Goal: Register for event/course

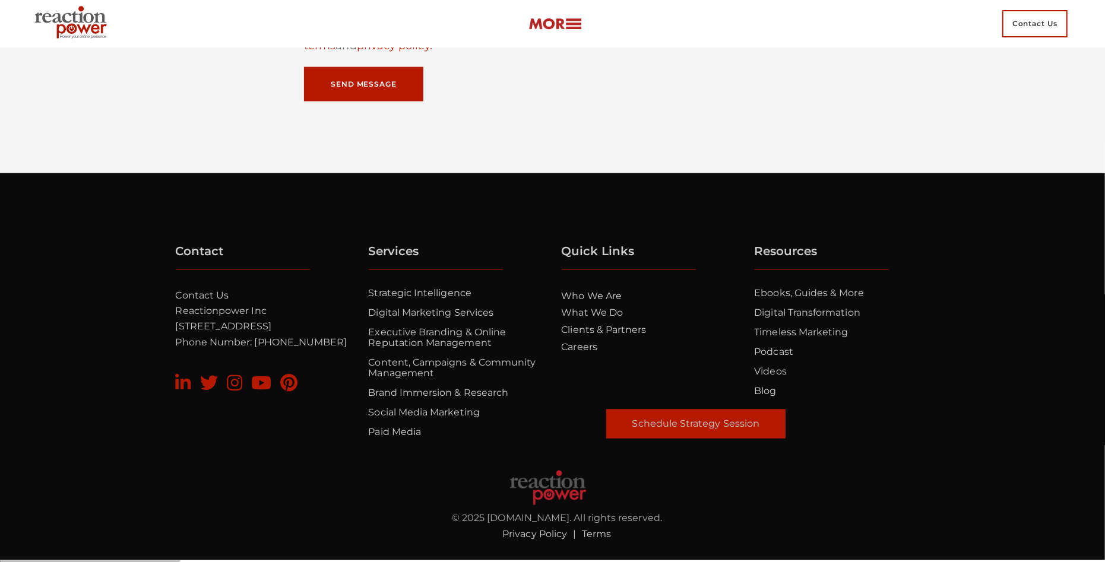
scroll to position [7913, 0]
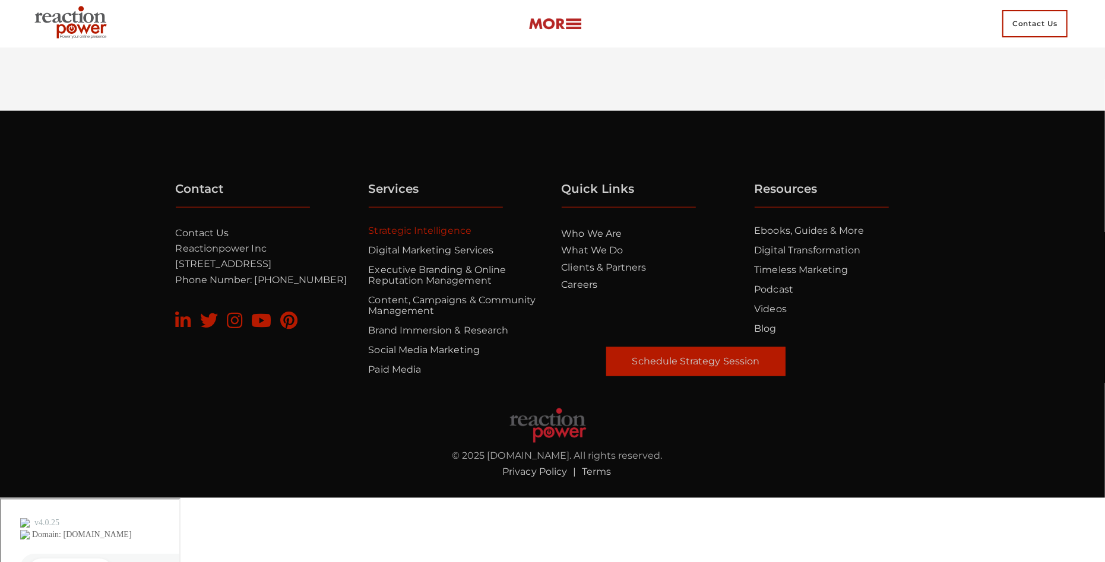
click at [437, 236] on link "Strategic Intelligence" at bounding box center [420, 230] width 103 height 11
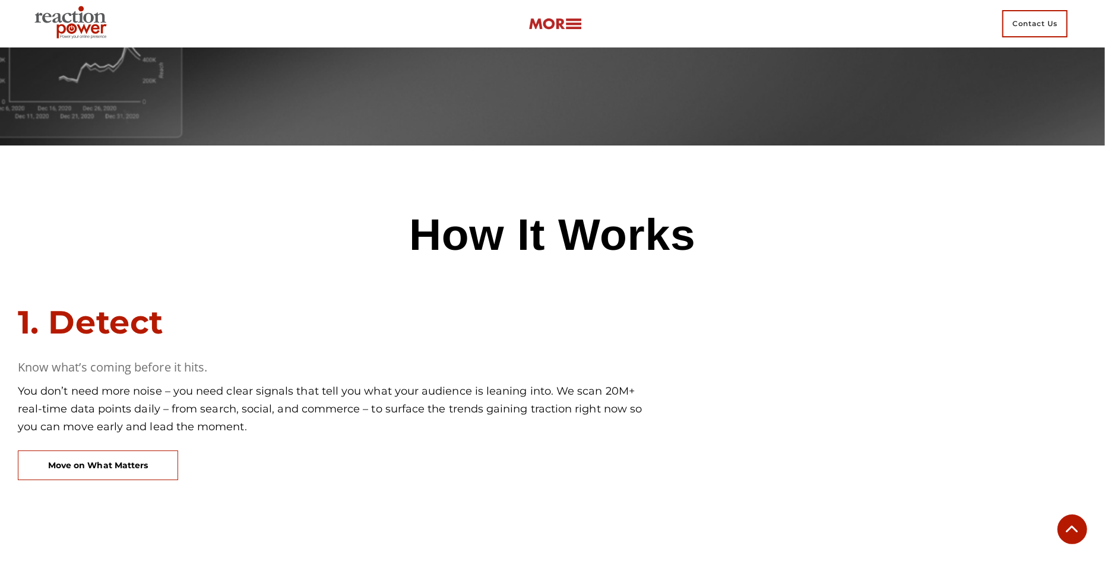
scroll to position [2630, 0]
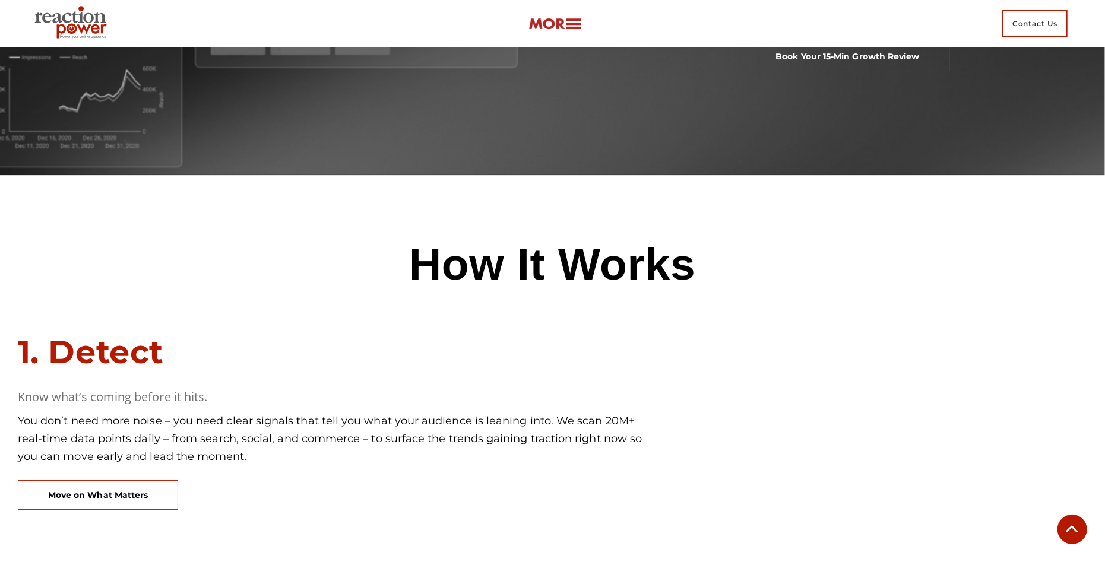
click at [92, 20] on img at bounding box center [73, 23] width 86 height 43
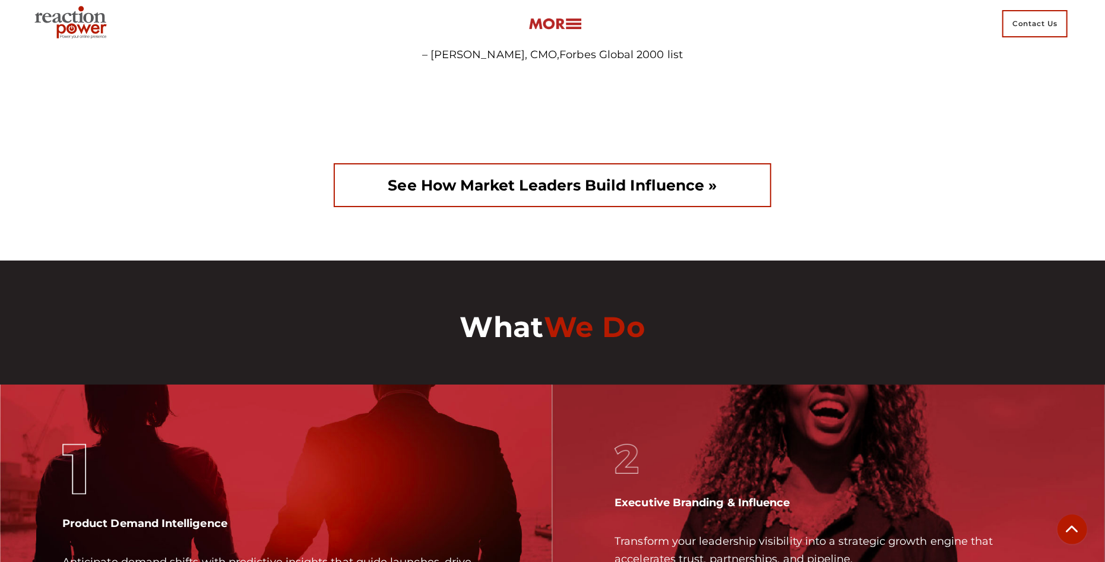
scroll to position [2813, 0]
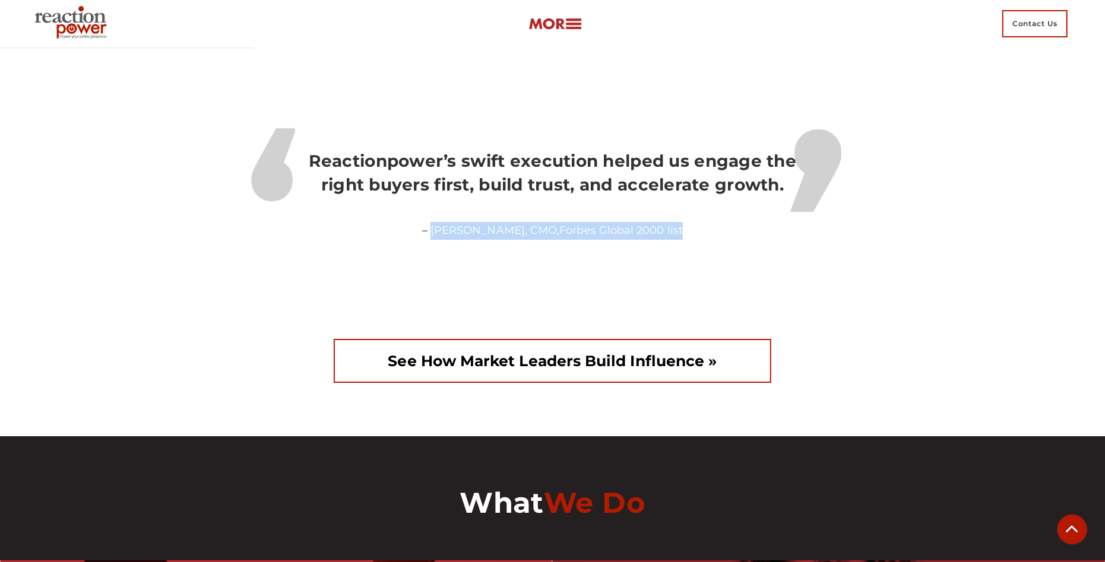
drag, startPoint x: 446, startPoint y: 295, endPoint x: 666, endPoint y: 293, distance: 220.3
click at [668, 240] on p "– Cindy Lewis, CMO, Forbes Global 2000 list" at bounding box center [553, 231] width 754 height 18
click at [612, 349] on div at bounding box center [553, 304] width 754 height 89
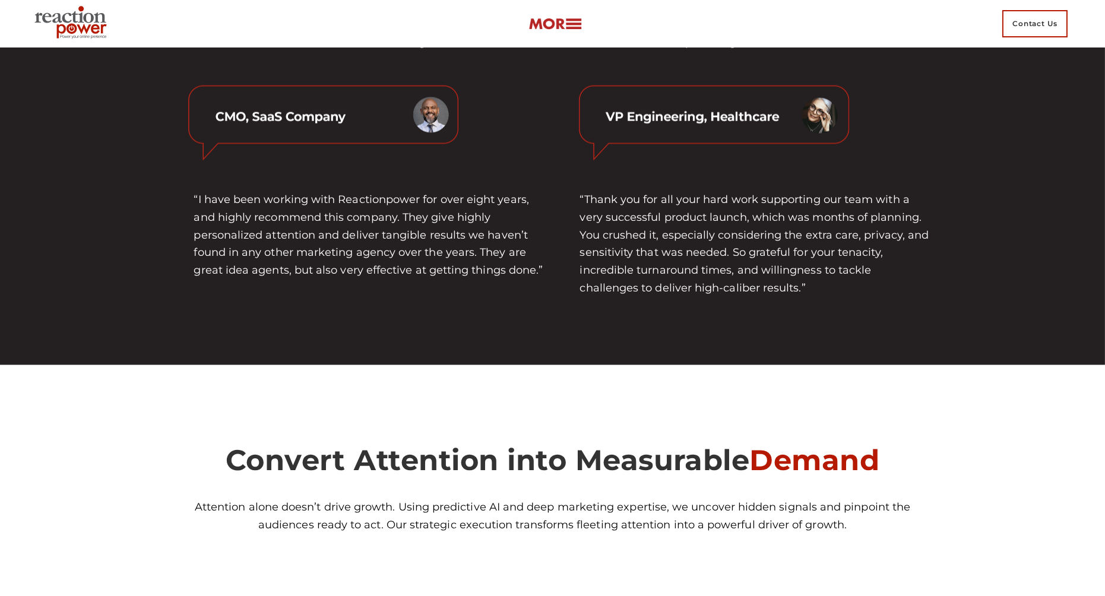
scroll to position [4210, 0]
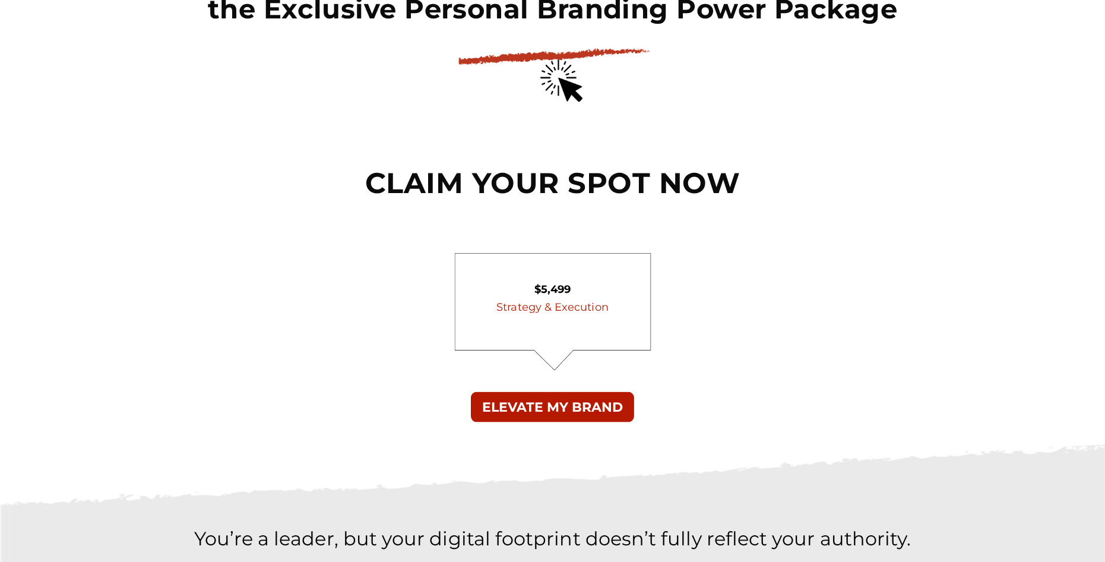
scroll to position [3424, 0]
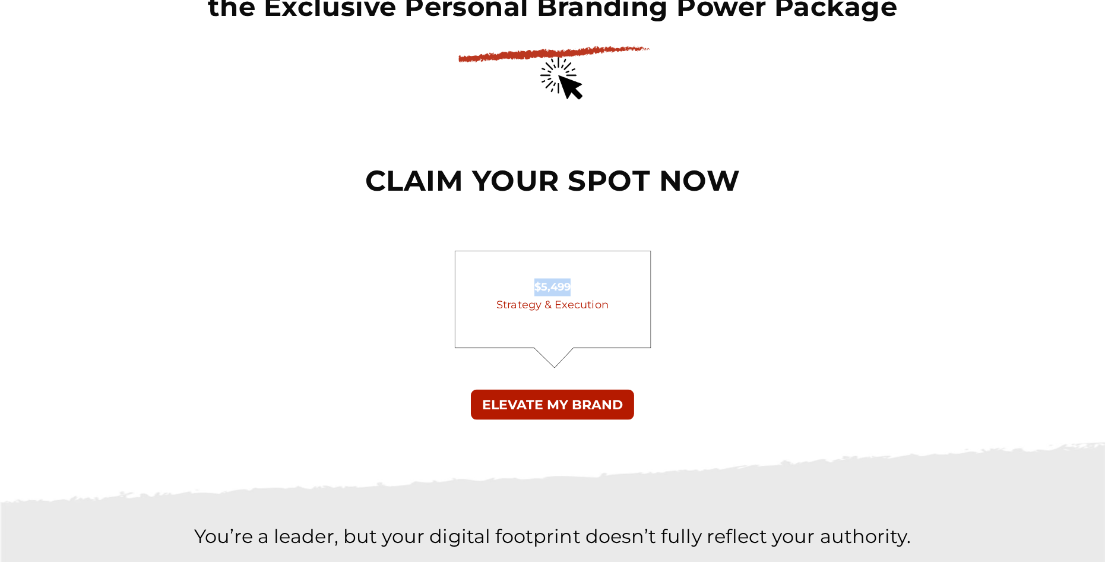
drag, startPoint x: 533, startPoint y: 288, endPoint x: 586, endPoint y: 288, distance: 53.4
click at [586, 288] on p "$5,499" at bounding box center [553, 287] width 368 height 18
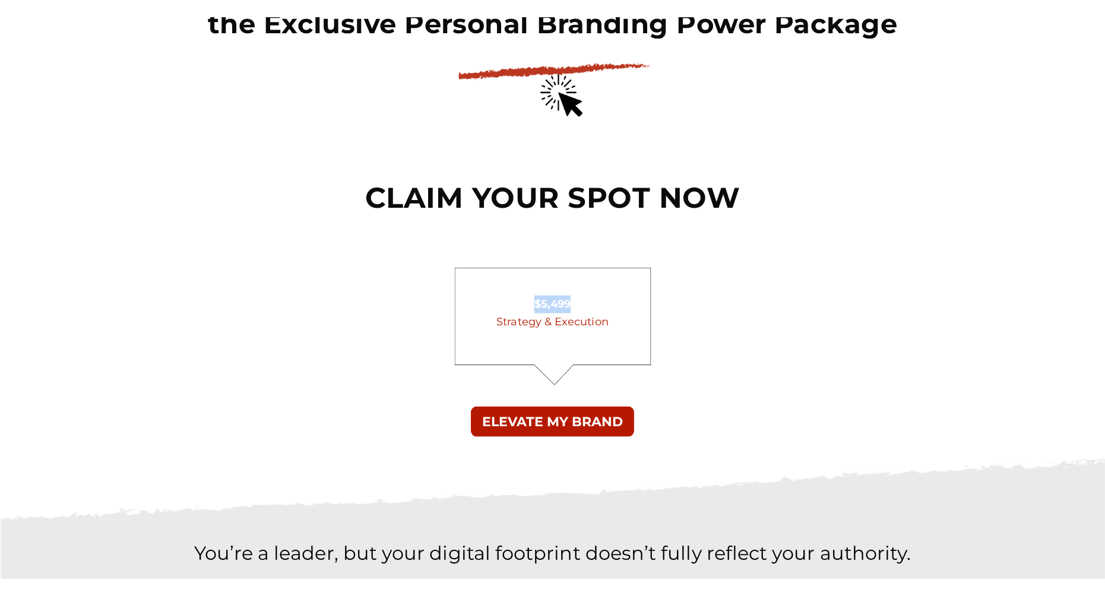
scroll to position [3459, 0]
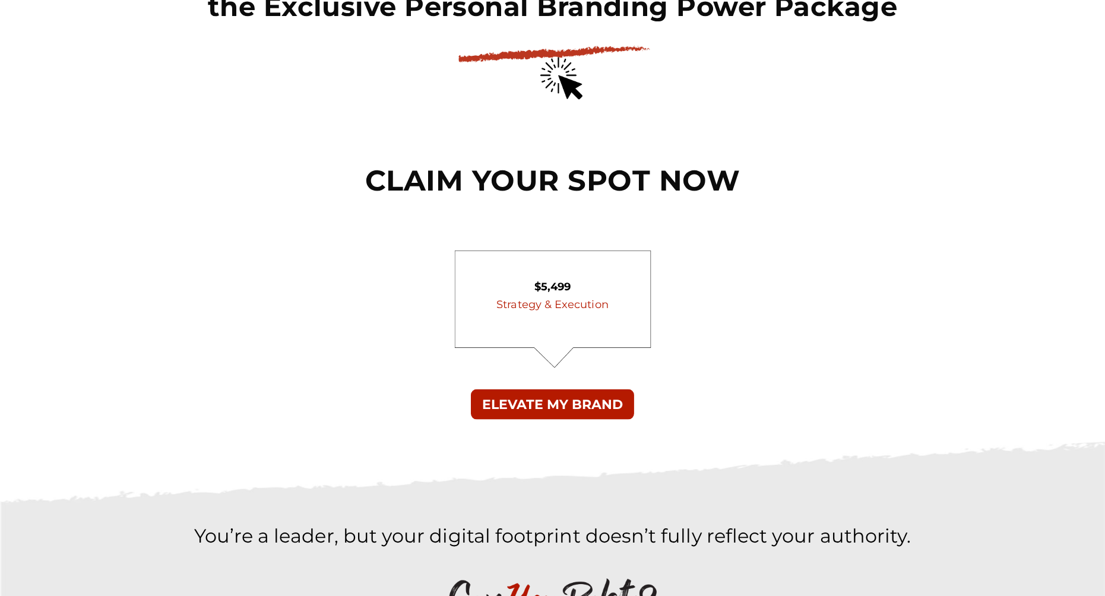
click at [884, 317] on div "$5,499 Strategy & Execution ELEVATE MY BRAND" at bounding box center [553, 344] width 772 height 191
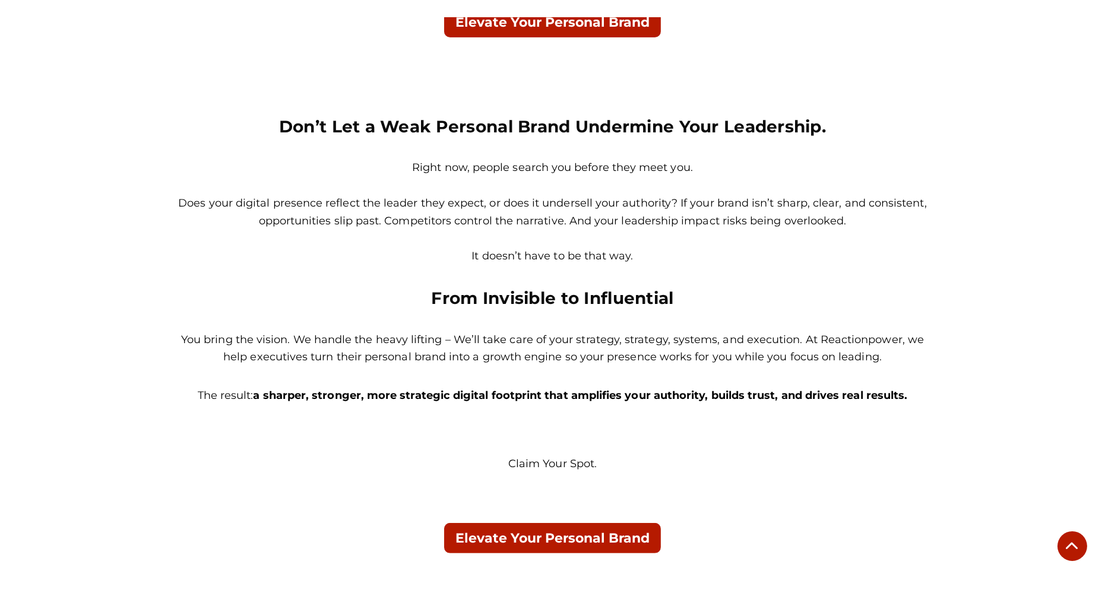
scroll to position [839, 0]
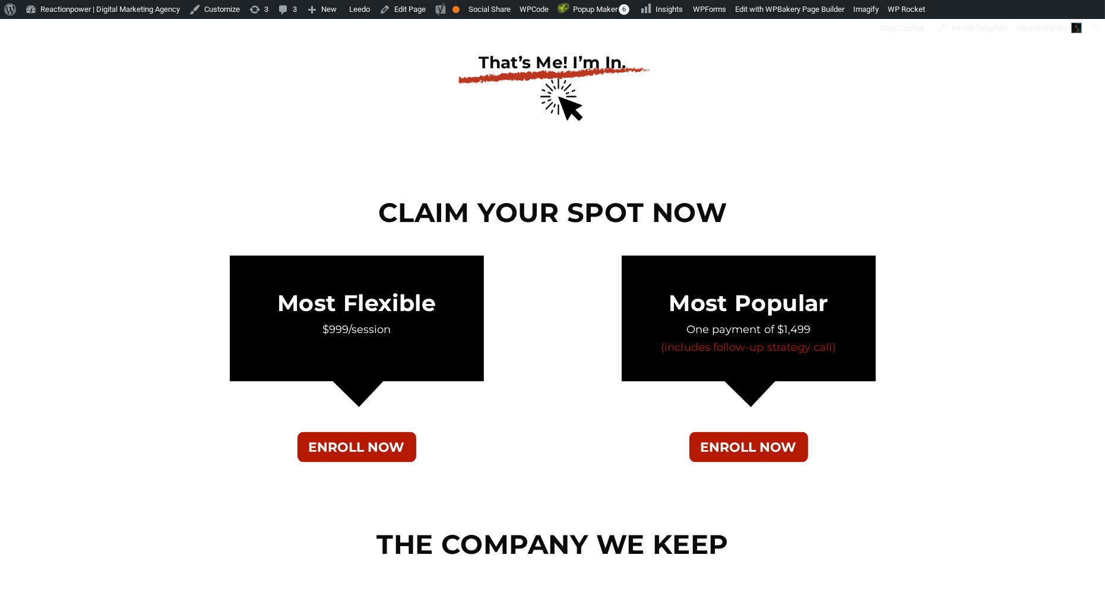
scroll to position [4193, 0]
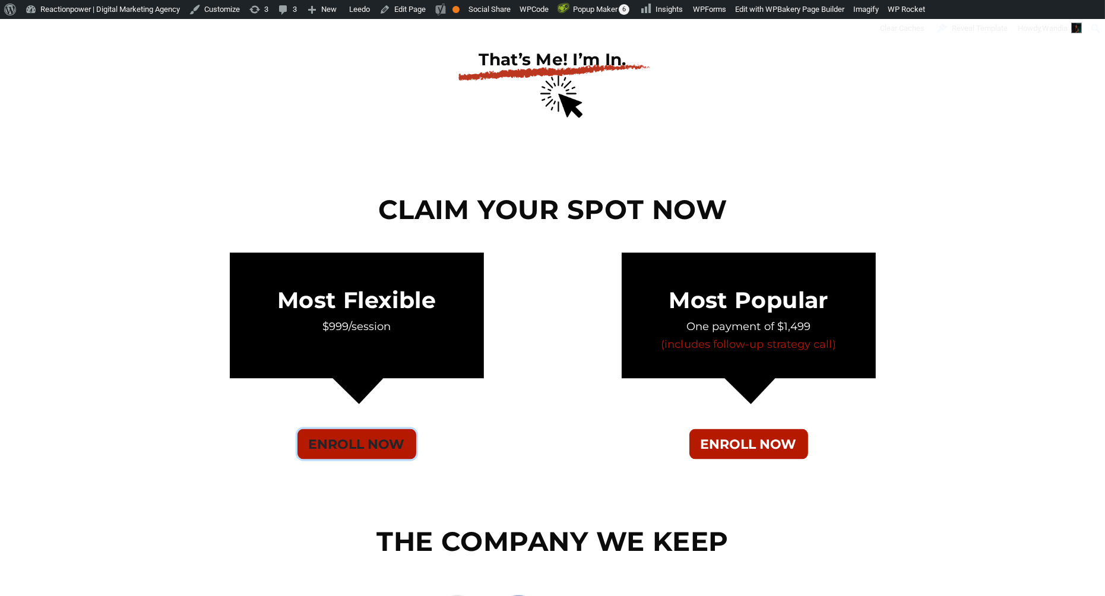
click at [371, 445] on button "ENROLL NOW" at bounding box center [356, 444] width 119 height 30
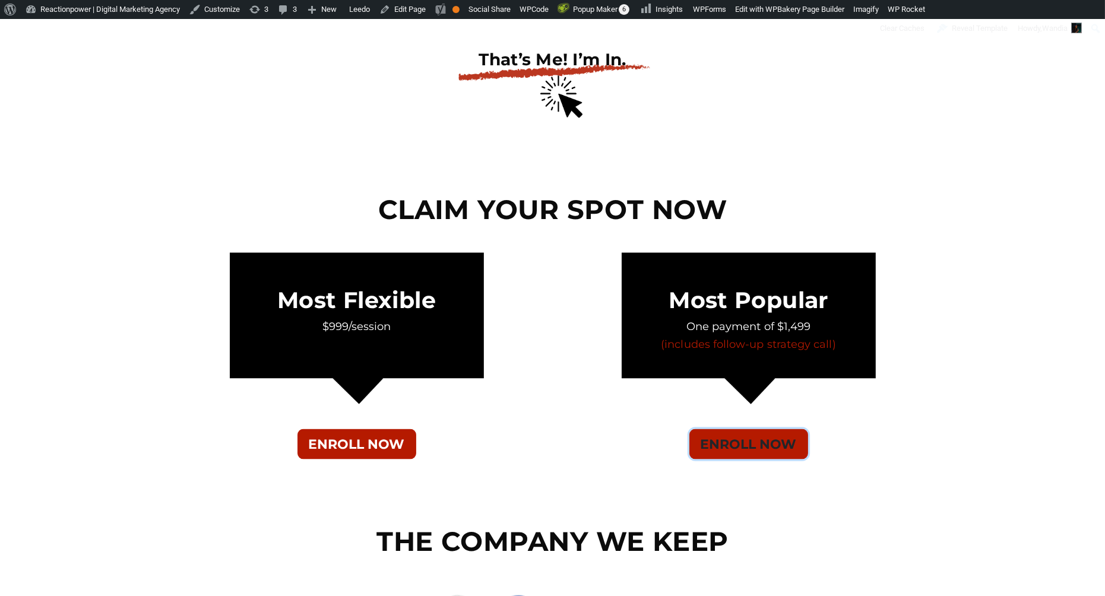
click at [790, 436] on button "ENROLL NOW" at bounding box center [748, 444] width 119 height 30
click at [904, 179] on div at bounding box center [553, 163] width 754 height 42
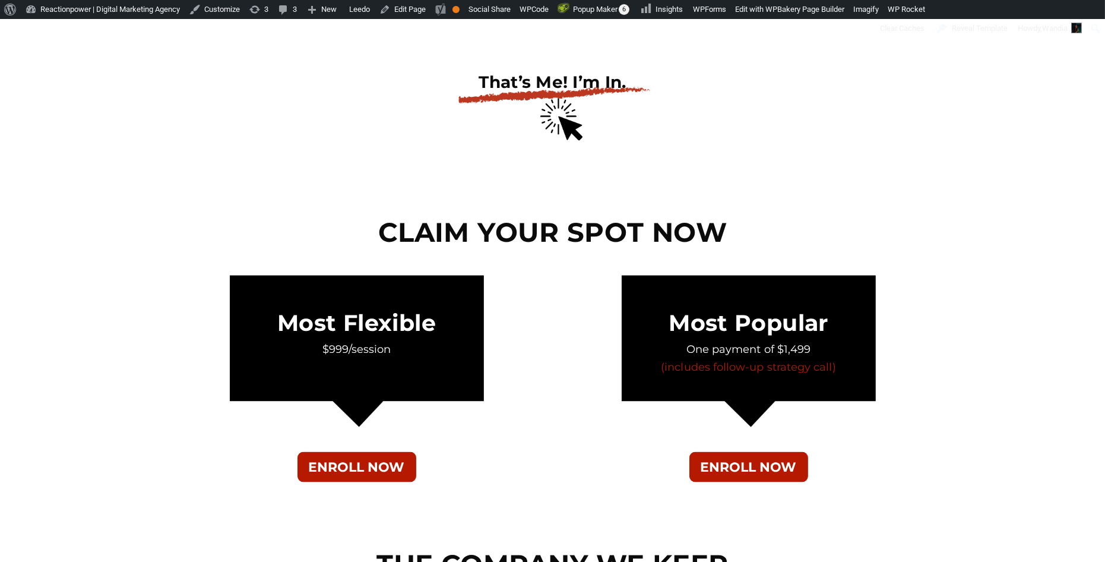
scroll to position [4168, 0]
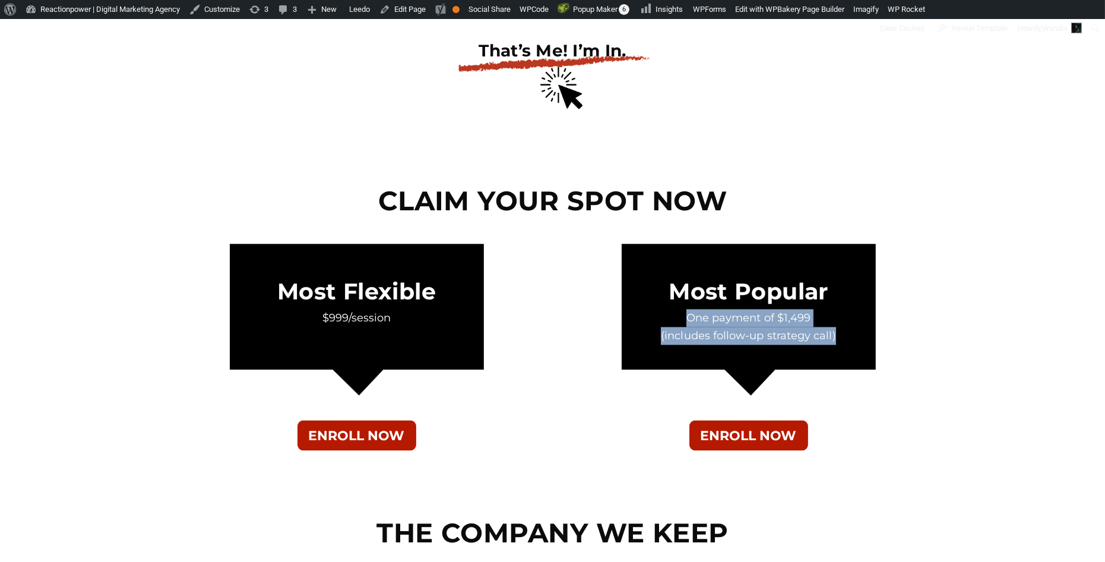
drag, startPoint x: 834, startPoint y: 338, endPoint x: 677, endPoint y: 321, distance: 157.2
click at [677, 321] on div "One payment of $1,499 (includes follow-up strategy call)" at bounding box center [749, 326] width 362 height 35
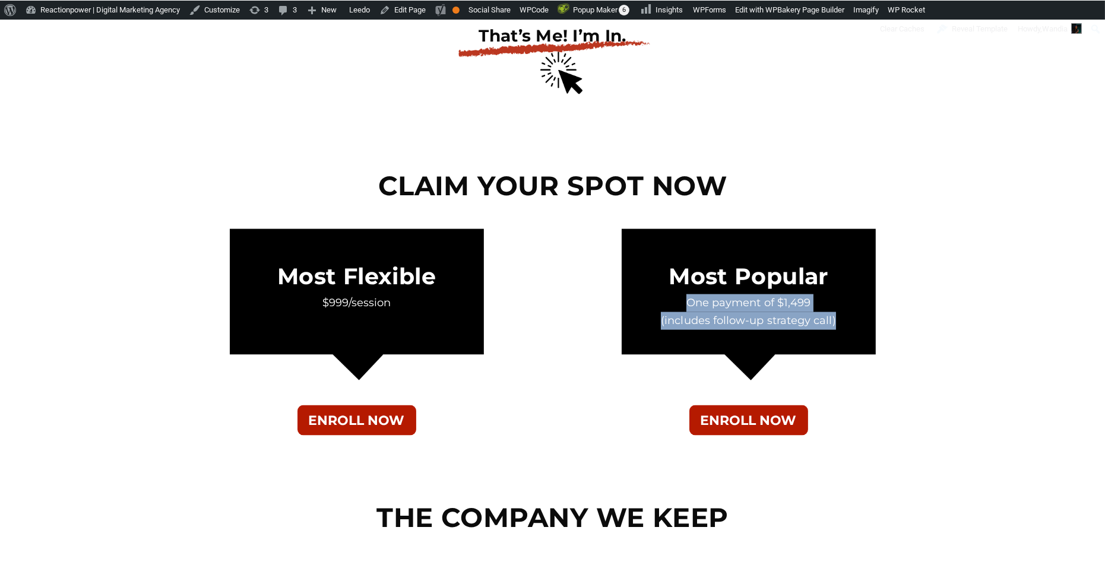
scroll to position [4184, 0]
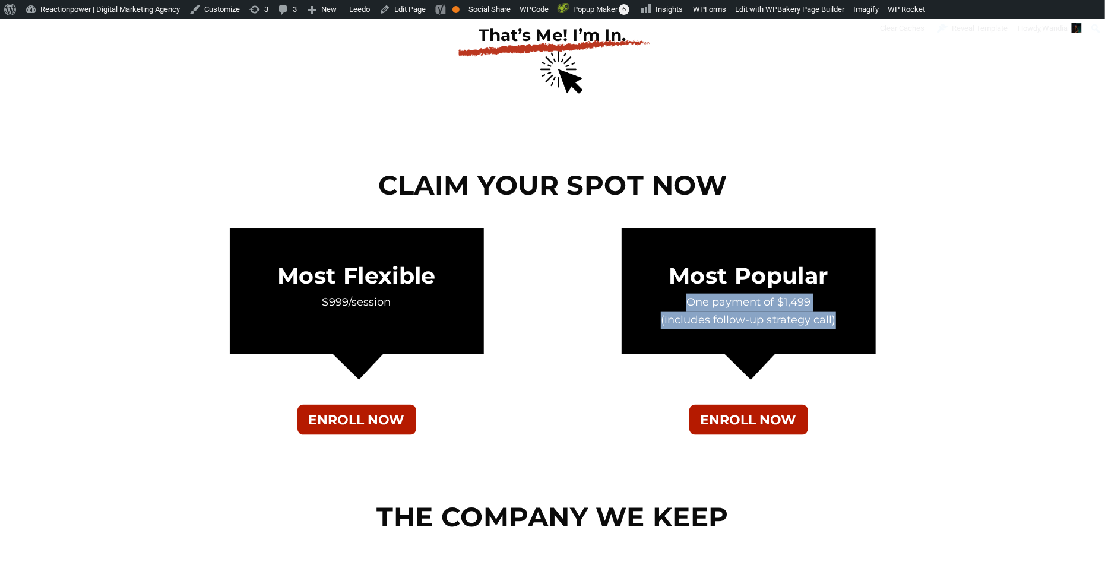
click at [861, 312] on p "(includes follow-up strategy call)" at bounding box center [749, 321] width 362 height 18
drag, startPoint x: 848, startPoint y: 324, endPoint x: 669, endPoint y: 278, distance: 185.0
click at [669, 278] on div "Most Popular One payment of $1,499 (includes follow-up strategy call)" at bounding box center [749, 307] width 362 height 157
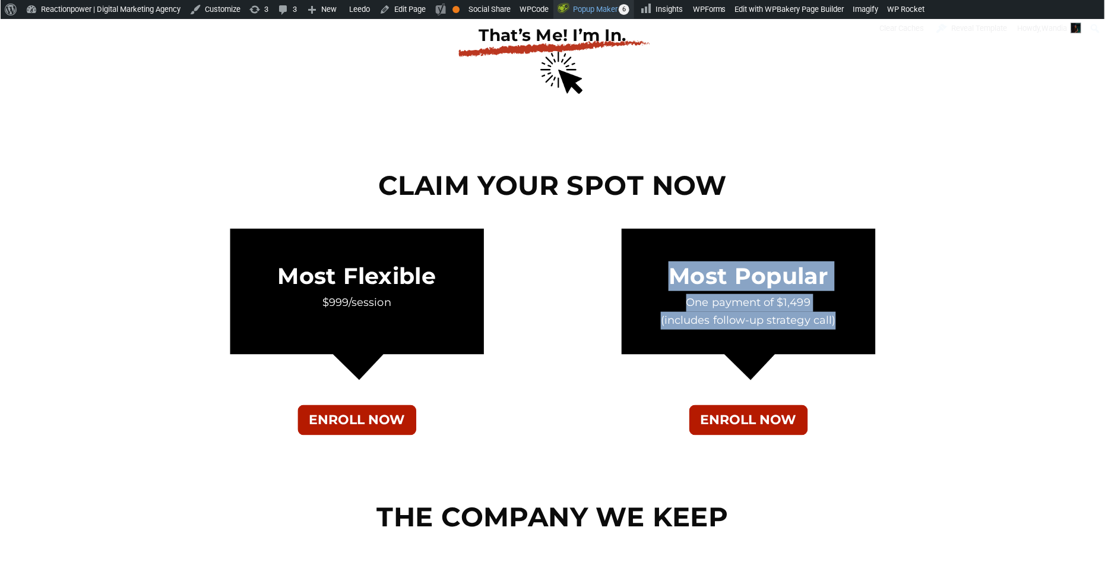
scroll to position [4183, 0]
